Goal: Information Seeking & Learning: Find contact information

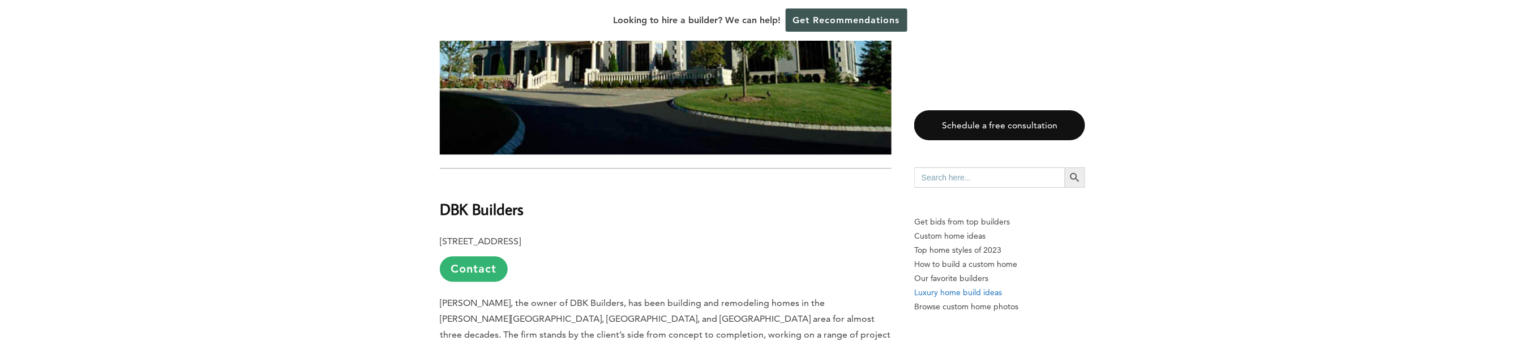
scroll to position [3622, 0]
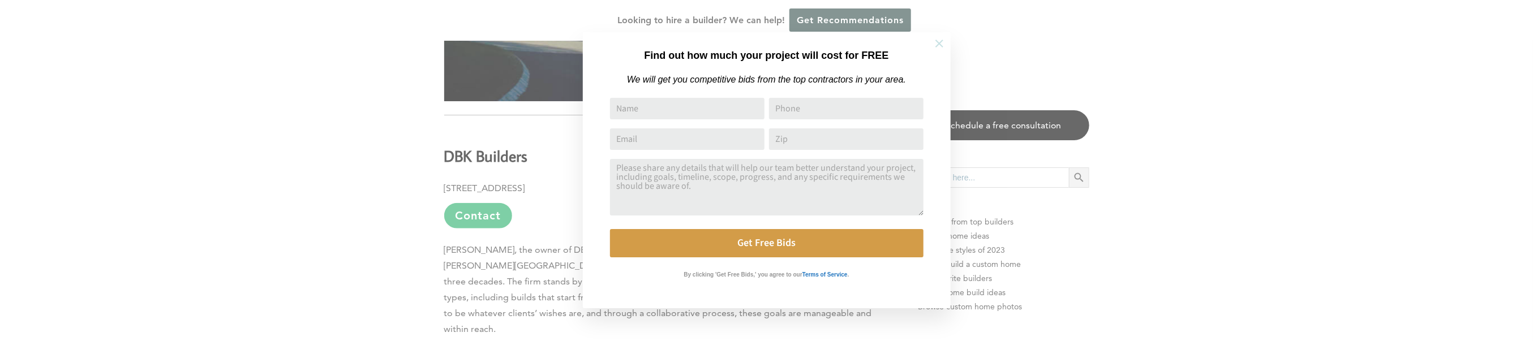
click at [937, 37] on icon at bounding box center [939, 43] width 12 height 12
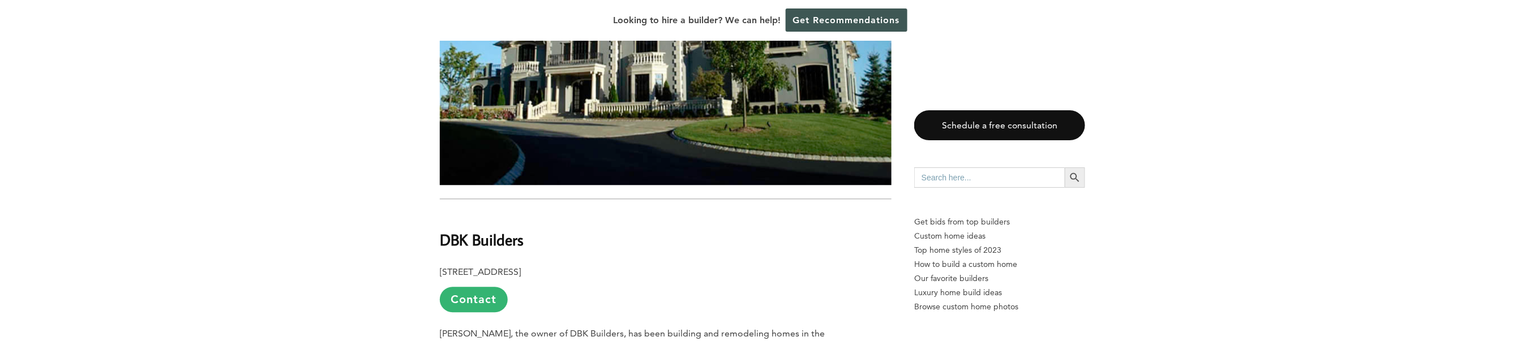
scroll to position [3607, 0]
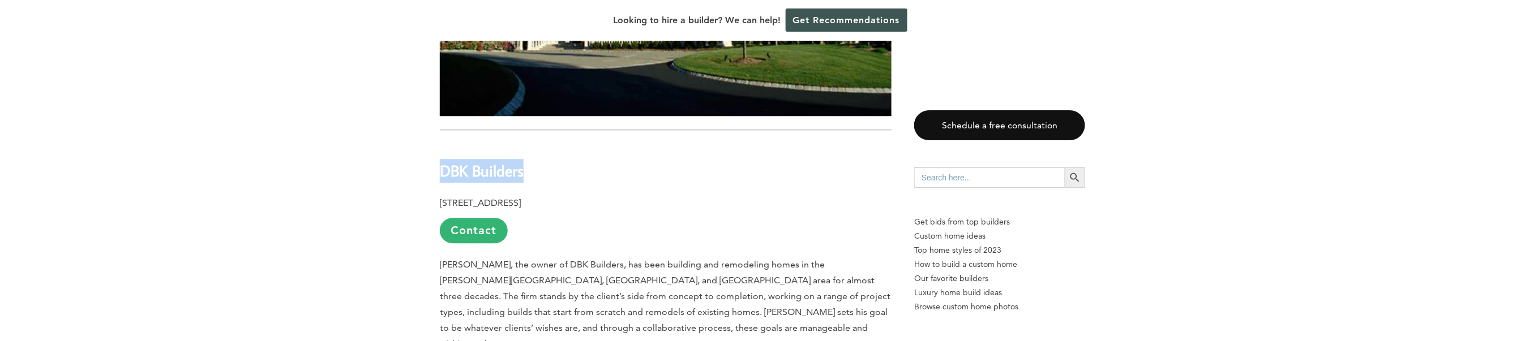
drag, startPoint x: 439, startPoint y: 130, endPoint x: 524, endPoint y: 130, distance: 84.3
copy b "DBK Builders"
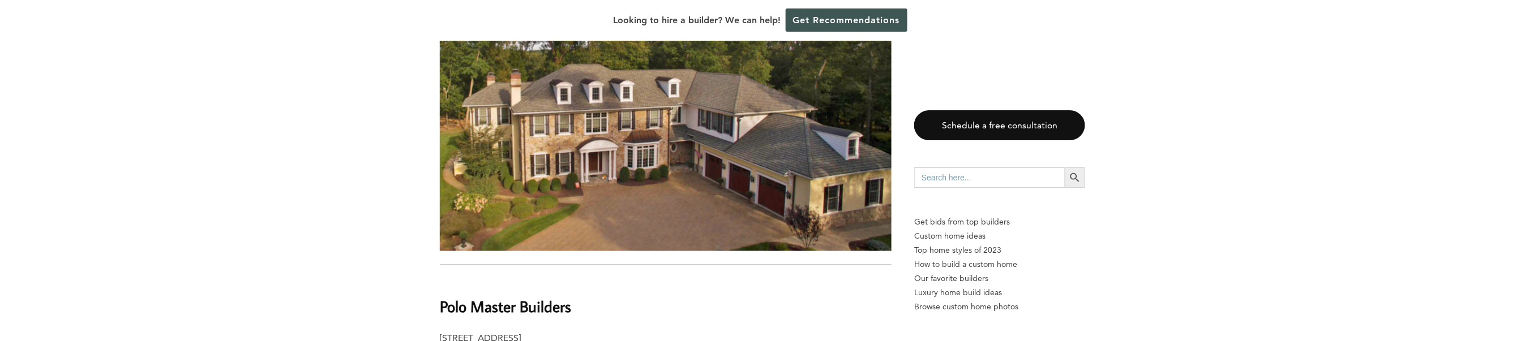
scroll to position [2871, 0]
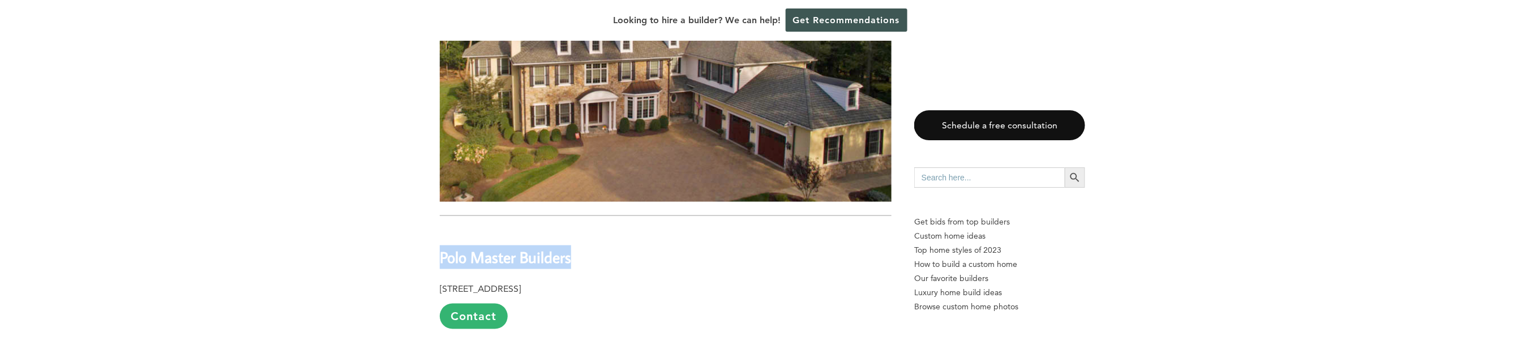
drag, startPoint x: 470, startPoint y: 218, endPoint x: 578, endPoint y: 213, distance: 107.7
copy b "Polo Master Builders"
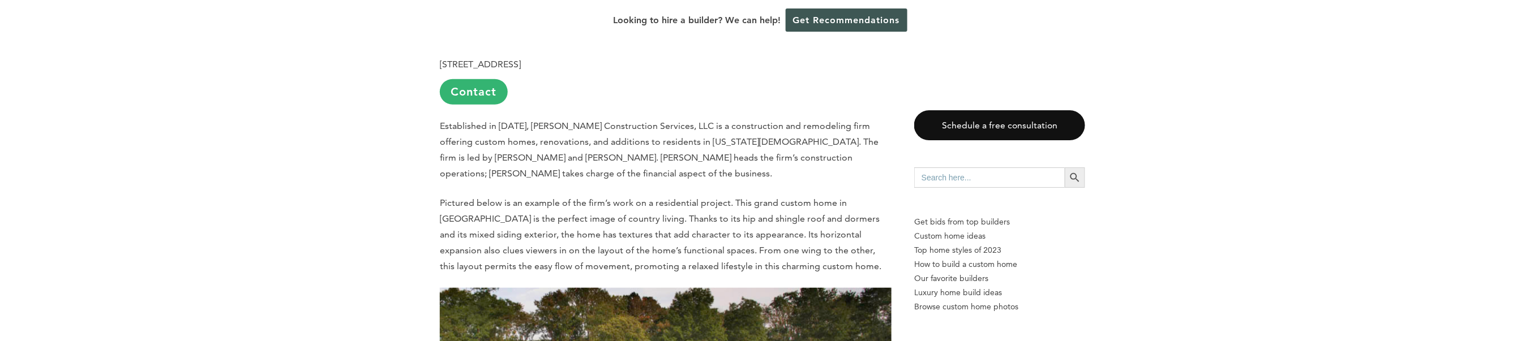
scroll to position [2249, 0]
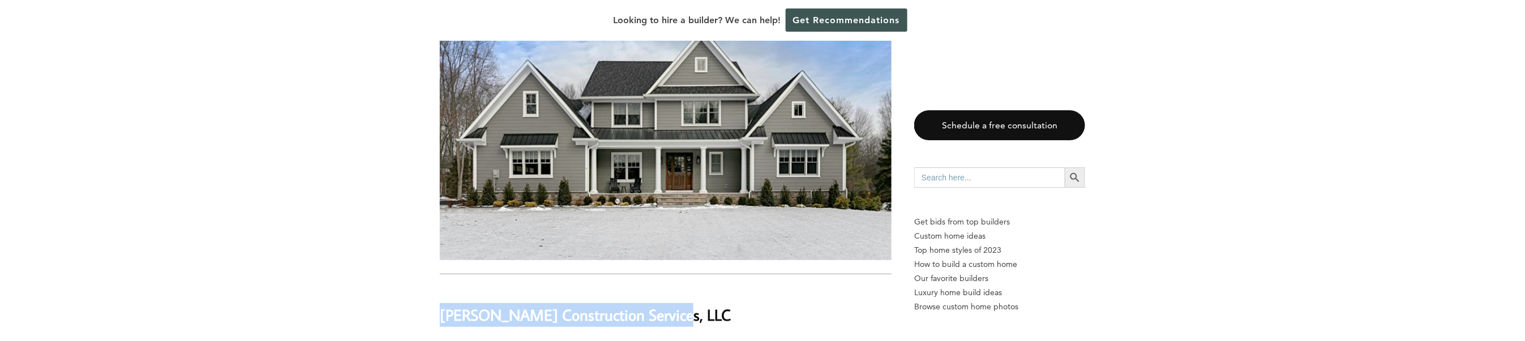
drag, startPoint x: 431, startPoint y: 286, endPoint x: 664, endPoint y: 290, distance: 232.7
copy b "[PERSON_NAME] Construction Services, LLC"
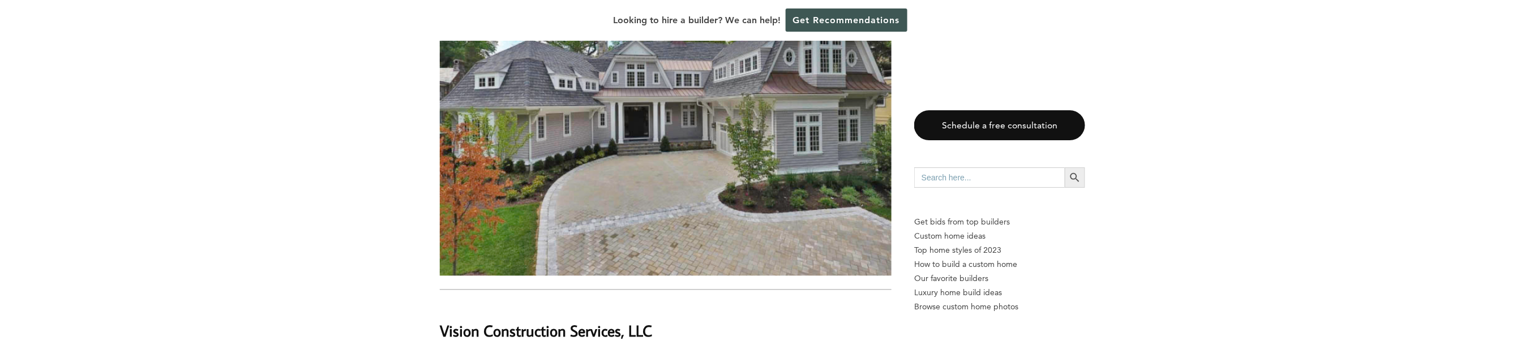
scroll to position [1117, 0]
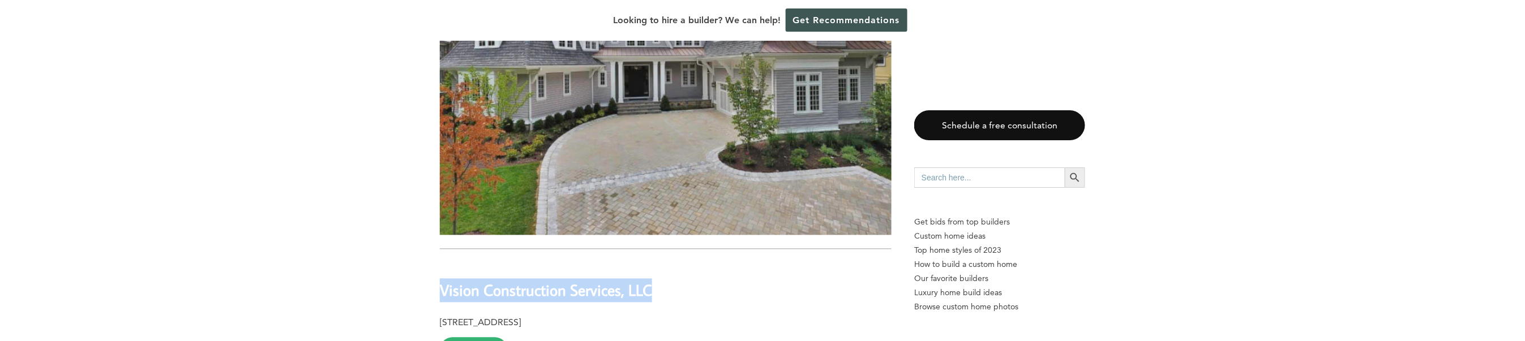
drag, startPoint x: 437, startPoint y: 261, endPoint x: 681, endPoint y: 259, distance: 243.9
copy b "Vision Construction Services, LLC"
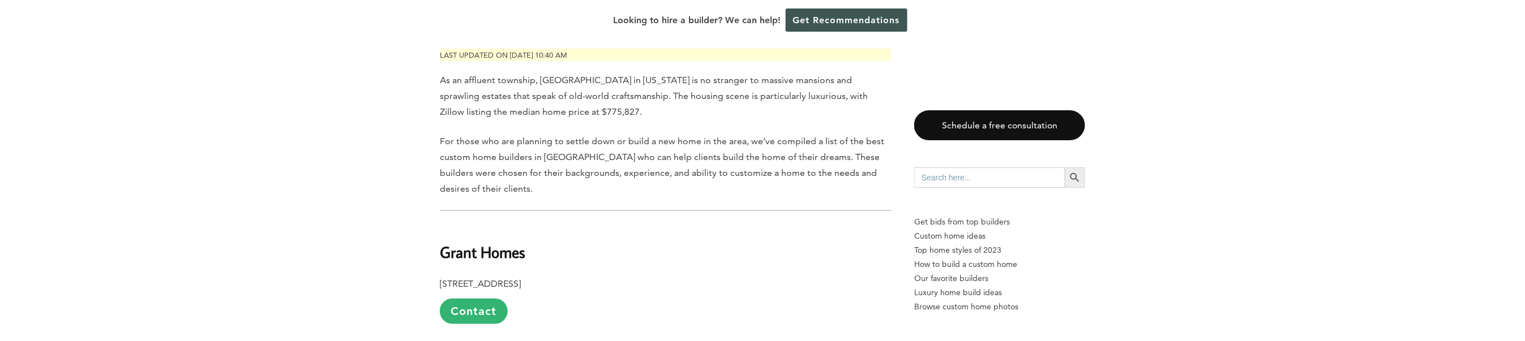
scroll to position [551, 0]
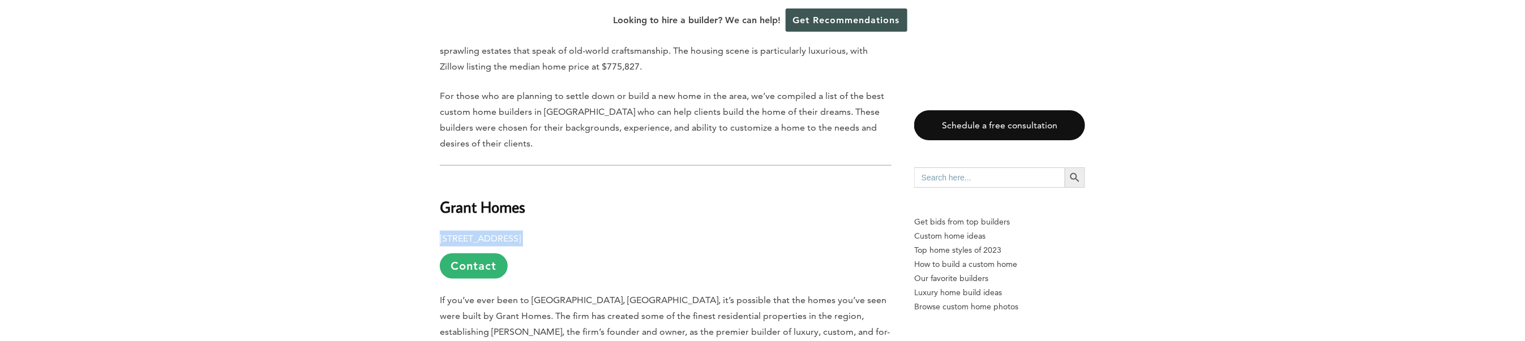
drag, startPoint x: 443, startPoint y: 206, endPoint x: 608, endPoint y: 206, distance: 164.7
click at [615, 231] on p "[STREET_ADDRESS] Contact" at bounding box center [666, 255] width 452 height 48
copy p "[STREET_ADDRESS]"
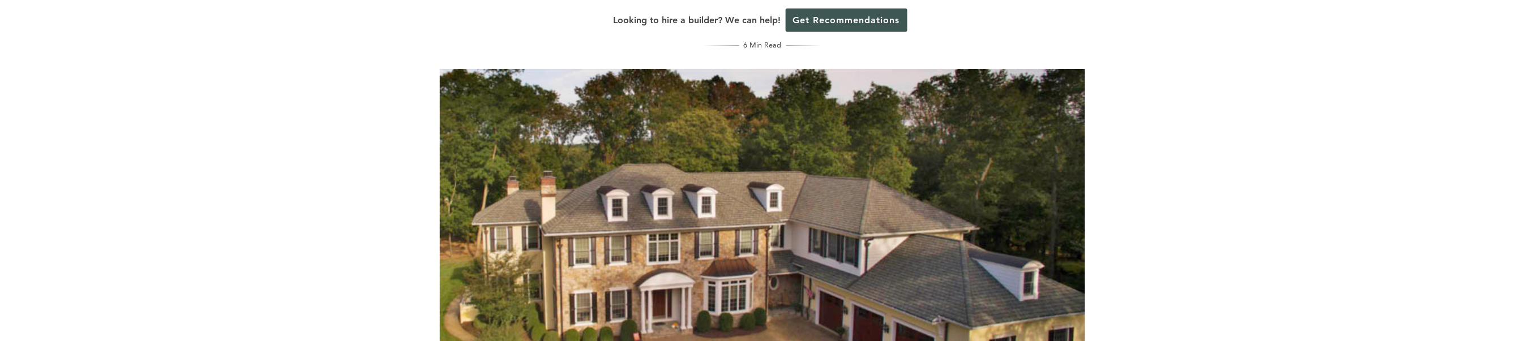
scroll to position [0, 0]
